Goal: Answer question/provide support: Share knowledge or assist other users

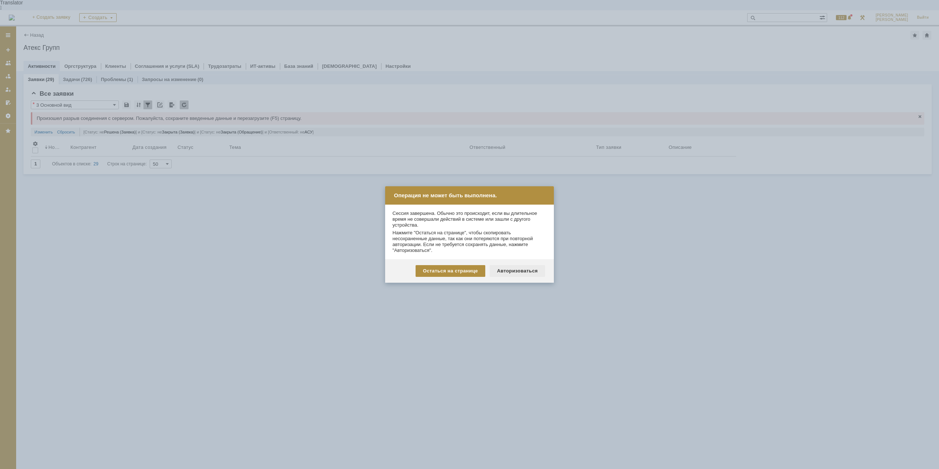
click at [520, 271] on div "Авторизоваться" at bounding box center [517, 271] width 55 height 12
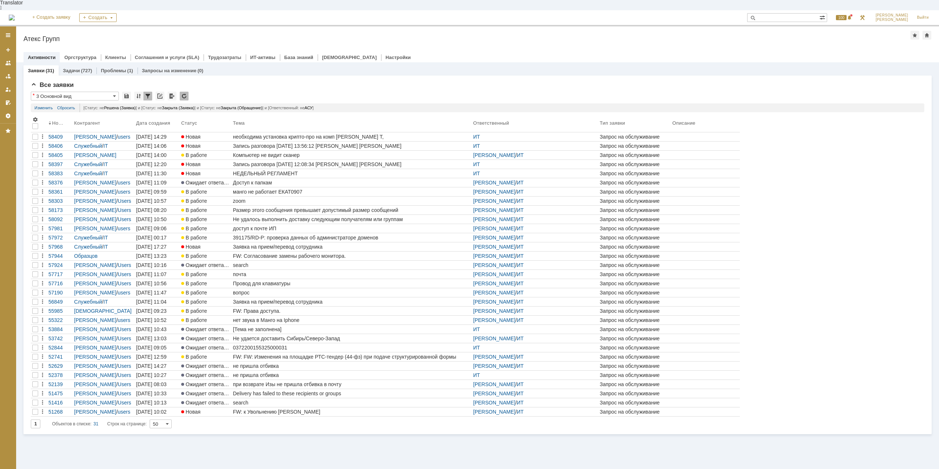
click at [328, 134] on div "необходима установка крипто-про на комп Золотаревой Т," at bounding box center [351, 137] width 237 height 6
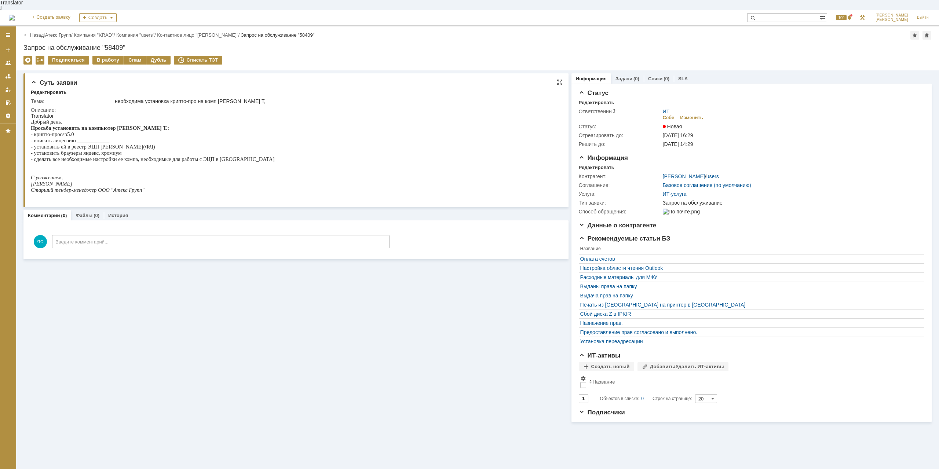
click at [163, 144] on p "- установить ей в реестр ЭЦП Сергеева М.( ФЛ )" at bounding box center [153, 147] width 244 height 6
click at [266, 152] on html "Translator Добрый день, Просьба установить на компьютер Золотаревой Т.: - крипт…" at bounding box center [294, 156] width 526 height 86
drag, startPoint x: 68, startPoint y: 142, endPoint x: 148, endPoint y: 143, distance: 80.7
click at [148, 144] on p "- установить ей в реестр ЭЦП Сергеева М.( ФЛ )" at bounding box center [153, 147] width 244 height 6
click at [149, 144] on p "- установить ей в реестр ЭЦП Сергеева М.( ФЛ )" at bounding box center [153, 147] width 244 height 6
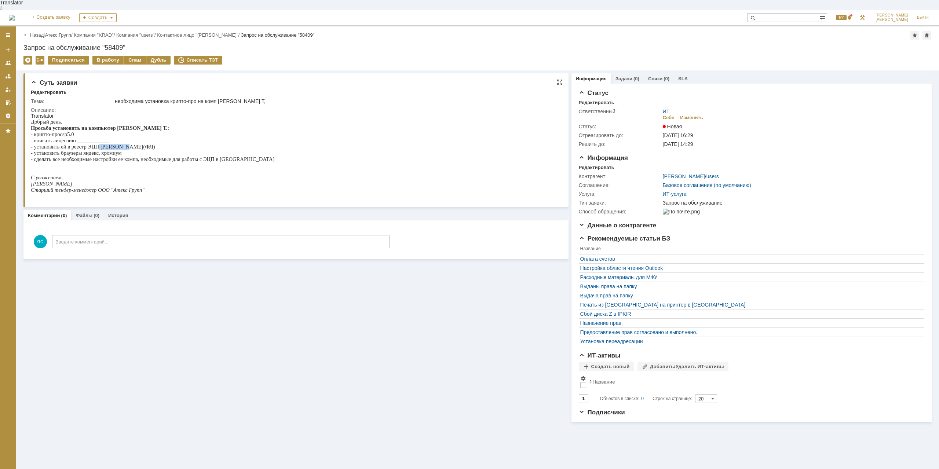
drag, startPoint x: 98, startPoint y: 143, endPoint x: 124, endPoint y: 142, distance: 26.8
click at [124, 144] on span "- установить ей в реестр ЭЦП Сергеева М.( ФЛ )" at bounding box center [93, 147] width 124 height 6
drag, startPoint x: 137, startPoint y: 143, endPoint x: 93, endPoint y: 143, distance: 43.7
click at [93, 144] on span "- установить ей в реестр ЭЦП Сергеева М.( ФЛ )" at bounding box center [93, 147] width 124 height 6
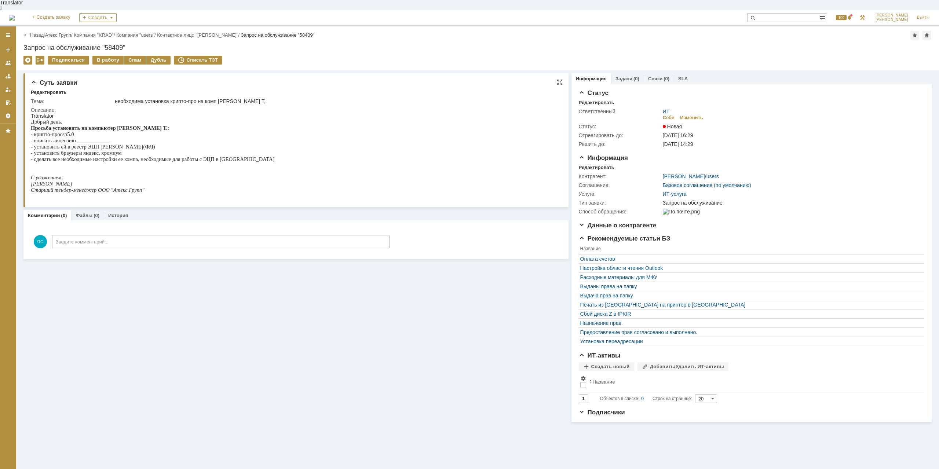
click at [92, 144] on span "- установить ей в реестр ЭЦП Сергеева М.( ФЛ )" at bounding box center [93, 147] width 124 height 6
drag, startPoint x: 58, startPoint y: 152, endPoint x: 76, endPoint y: 152, distance: 18.0
click at [76, 152] on span "- установить браузеры яндекс, хромиум" at bounding box center [76, 153] width 91 height 6
drag, startPoint x: 76, startPoint y: 152, endPoint x: 88, endPoint y: 150, distance: 11.8
click at [77, 152] on span "- установить браузеры яндекс, хромиум" at bounding box center [76, 153] width 91 height 6
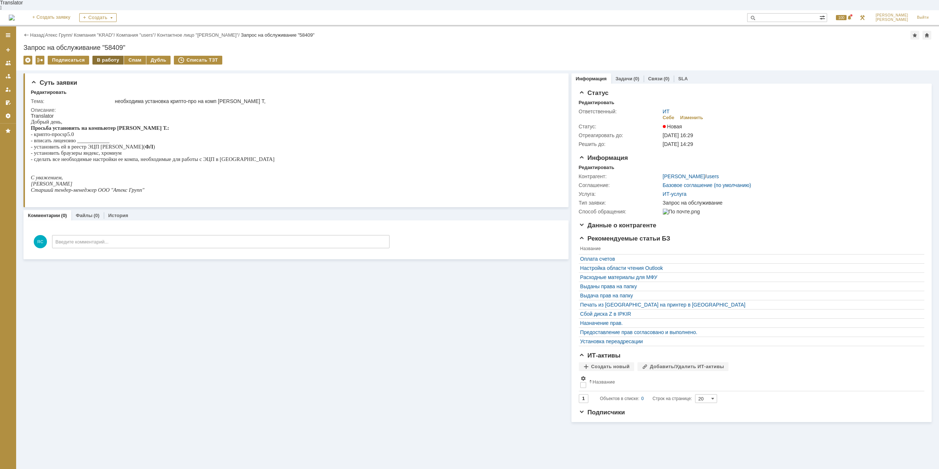
click at [110, 56] on div "В работу" at bounding box center [107, 60] width 31 height 9
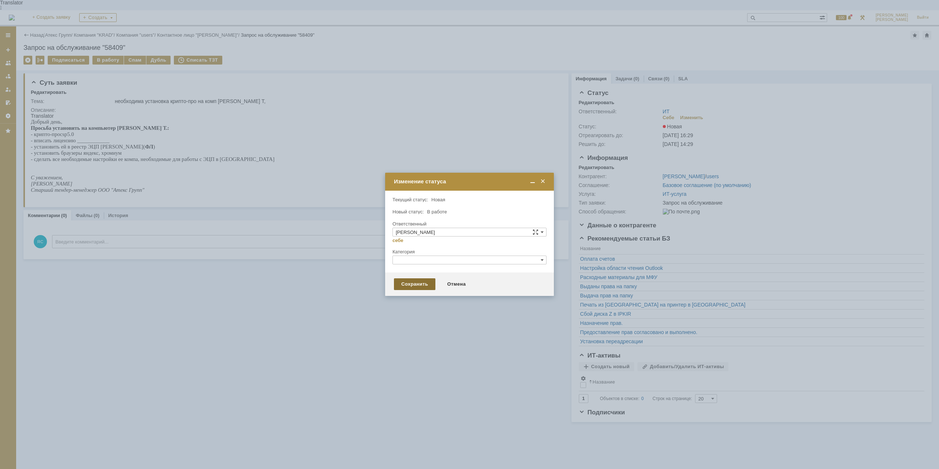
click at [416, 285] on div "Сохранить" at bounding box center [414, 285] width 41 height 12
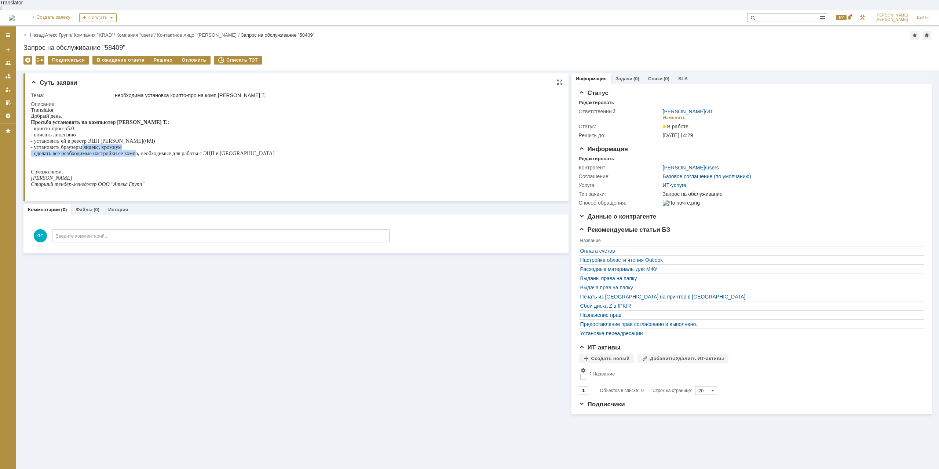
drag, startPoint x: 81, startPoint y: 144, endPoint x: 136, endPoint y: 147, distance: 54.7
click at [136, 147] on div "Добрый день, Просьба установить на компьютер Золотаревой Т.: - крипто-про csp 5…" at bounding box center [153, 153] width 244 height 80
click at [136, 150] on p "- сделать все необходимые настройки ее компа, необходимые для работы с ЭЦП в ЕИС" at bounding box center [153, 153] width 244 height 6
click at [73, 140] on div "Добрый день, Просьба установить на компьютер Золотаревой Т.: - крипто-про csp 5…" at bounding box center [153, 153] width 244 height 80
click at [79, 144] on span "- установить браузеры яндекс, хромиум" at bounding box center [76, 147] width 91 height 6
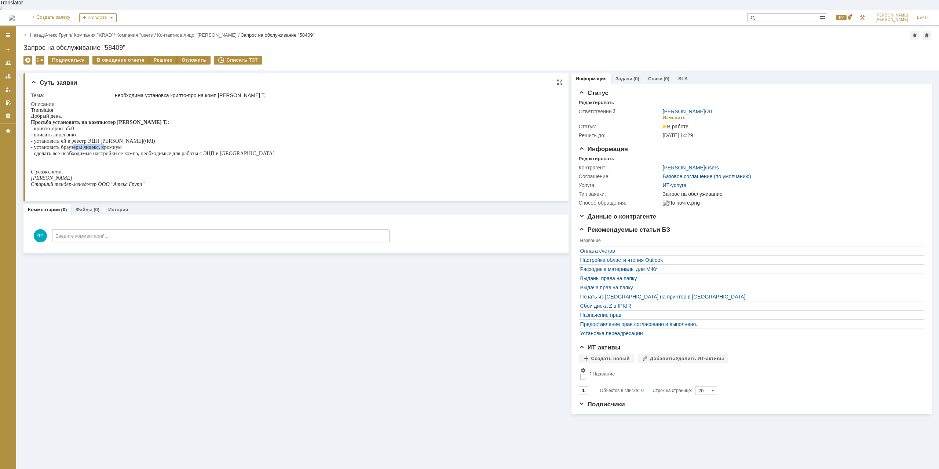
click at [103, 144] on span "- установить браузеры яндекс, хромиум" at bounding box center [76, 147] width 91 height 6
drag, startPoint x: 126, startPoint y: 147, endPoint x: 94, endPoint y: 147, distance: 32.3
click at [94, 150] on span "- сделать все необходимые настройки ее компа, необходимые для работы с ЭЦП в ЕИС" at bounding box center [153, 153] width 244 height 6
click at [77, 150] on span "- сделать все необходимые настройки ее компа, необходимые для работы с ЭЦП в ЕИС" at bounding box center [153, 153] width 244 height 6
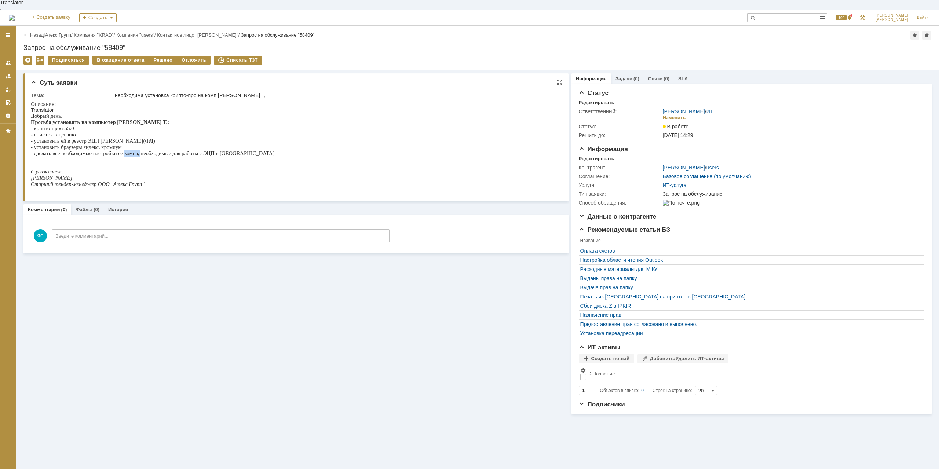
drag, startPoint x: 125, startPoint y: 149, endPoint x: 141, endPoint y: 149, distance: 15.8
click at [141, 150] on span "- сделать все необходимые настройки ее компа, необходимые для работы с ЭЦП в ЕИС" at bounding box center [153, 153] width 244 height 6
drag, startPoint x: 222, startPoint y: 83, endPoint x: 243, endPoint y: 85, distance: 21.0
click at [243, 92] on div "необходима установка крипто-про на комп Золотаревой Т," at bounding box center [335, 95] width 441 height 6
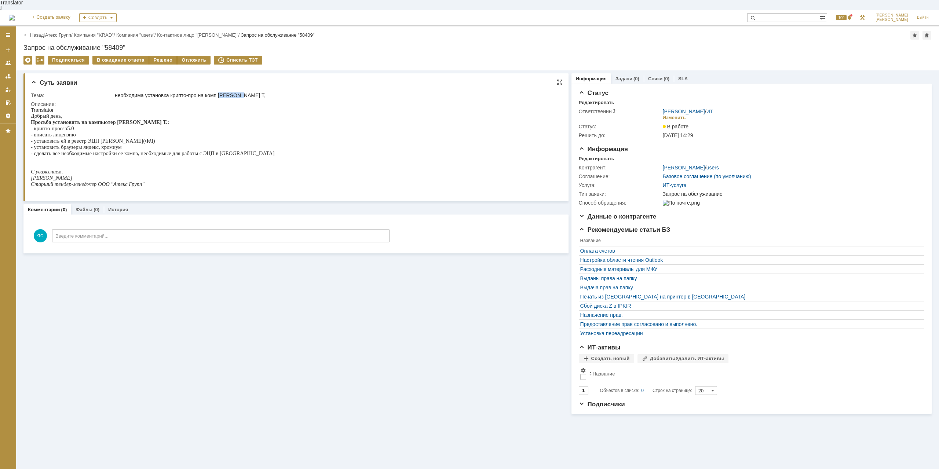
copy div "Золотаре"
